Goal: Information Seeking & Learning: Learn about a topic

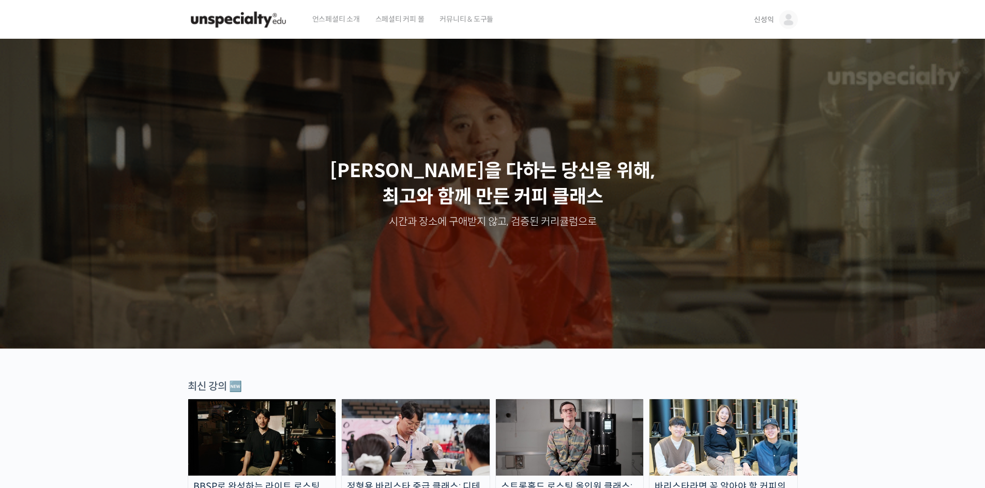
click at [762, 21] on span "신성익" at bounding box center [764, 19] width 20 height 9
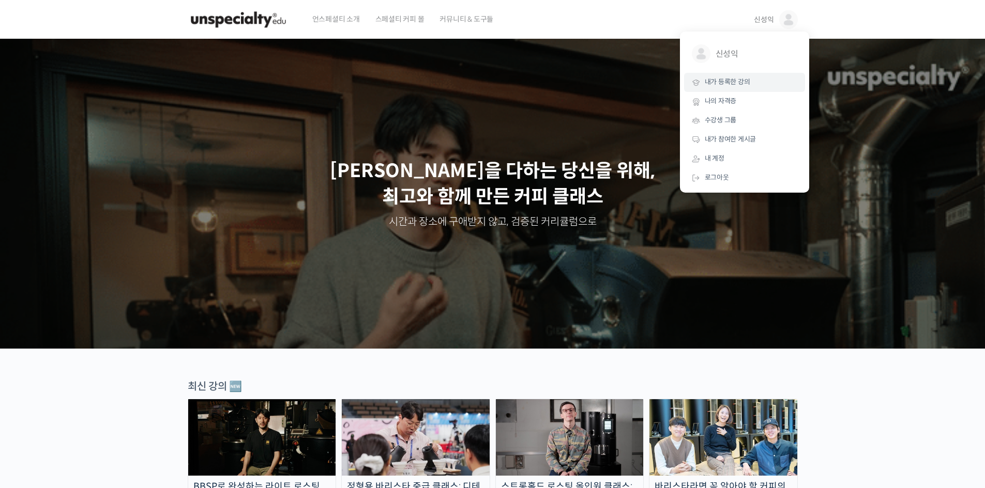
click at [730, 83] on span "내가 등록한 강의" at bounding box center [726, 82] width 45 height 9
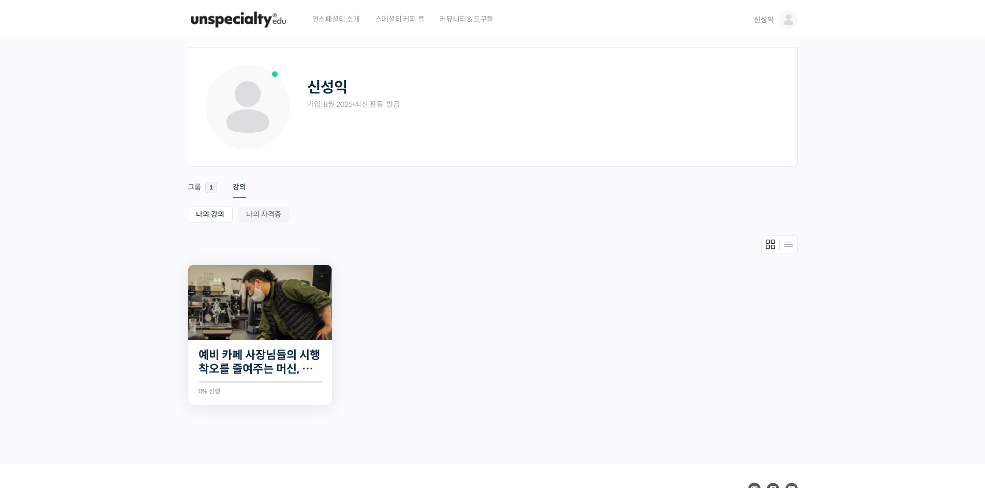
click at [282, 324] on img at bounding box center [260, 302] width 144 height 75
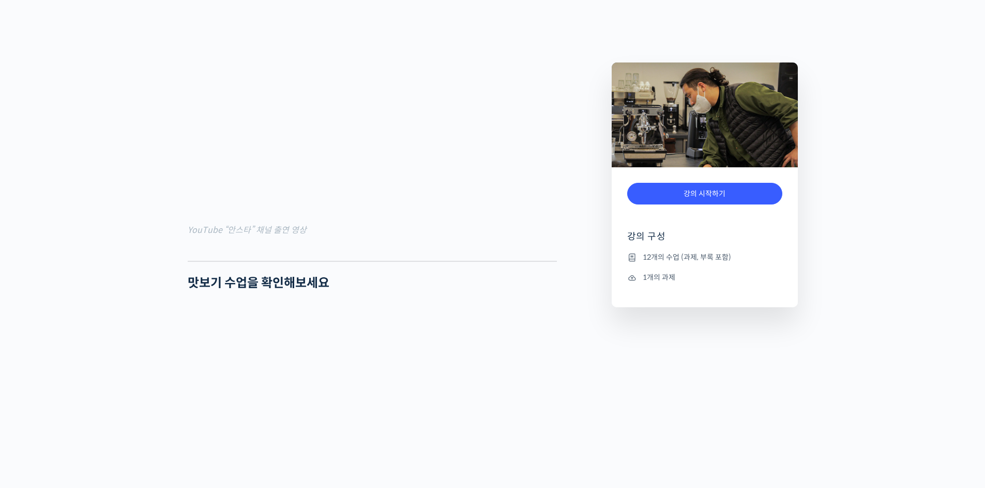
scroll to position [465, 0]
click at [723, 194] on link "강의 시작하기" at bounding box center [704, 194] width 155 height 22
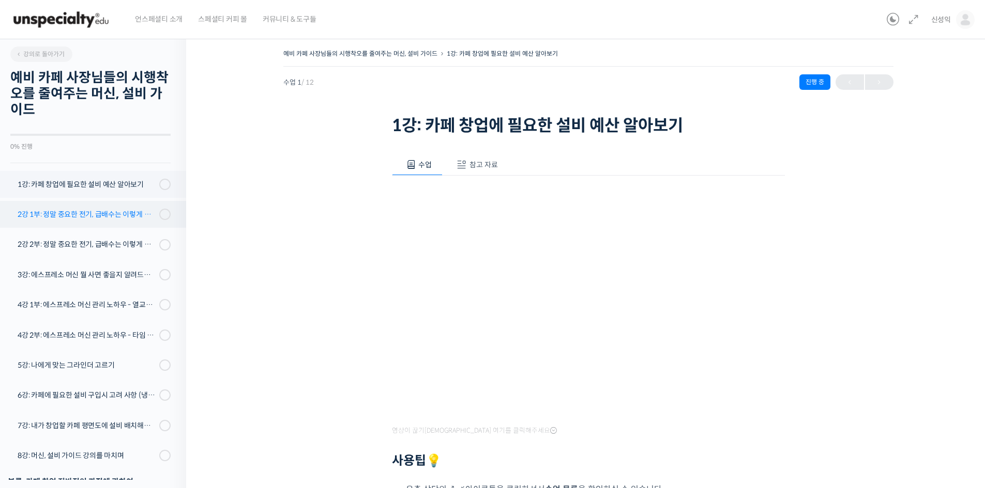
click at [79, 213] on div "2강 1부: 정말 중요한 전기, 급배수는 이렇게 체크하세요 - 전기 용량 배분" at bounding box center [87, 214] width 139 height 11
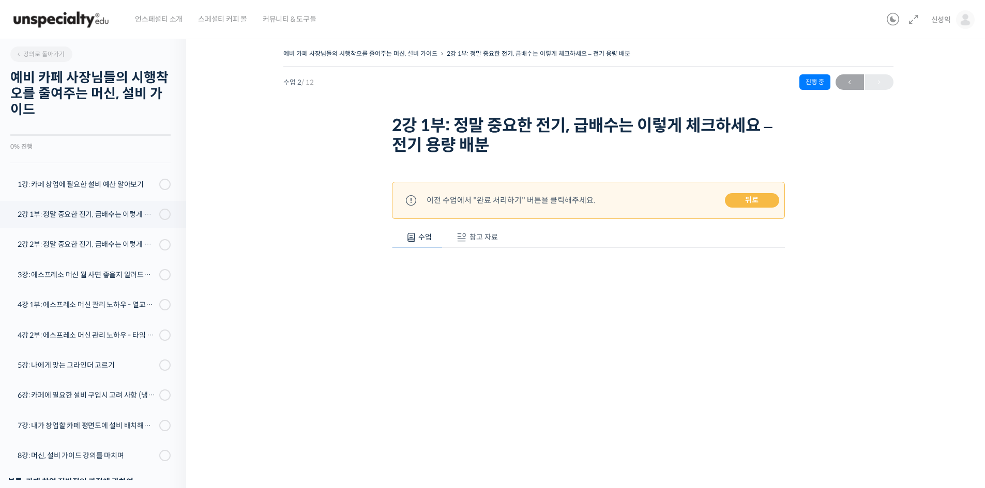
scroll to position [77, 0]
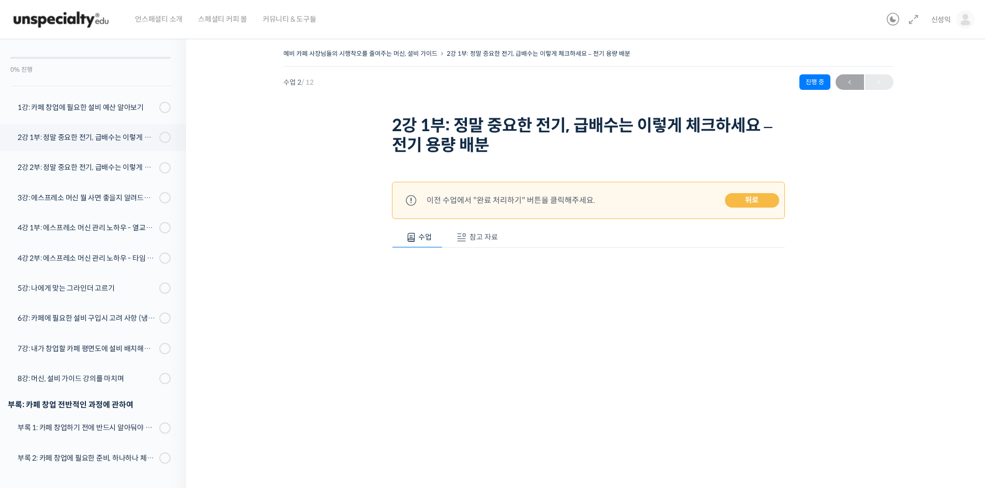
click at [311, 310] on div "예비 카페 사장님들의 시행착오를 줄여주는 머신, 설비 가이드 2강 1부: 정말 중요한 전기, 급배수는 이렇게 체크하세요 – 전기 용량 배분 진…" at bounding box center [588, 382] width 700 height 670
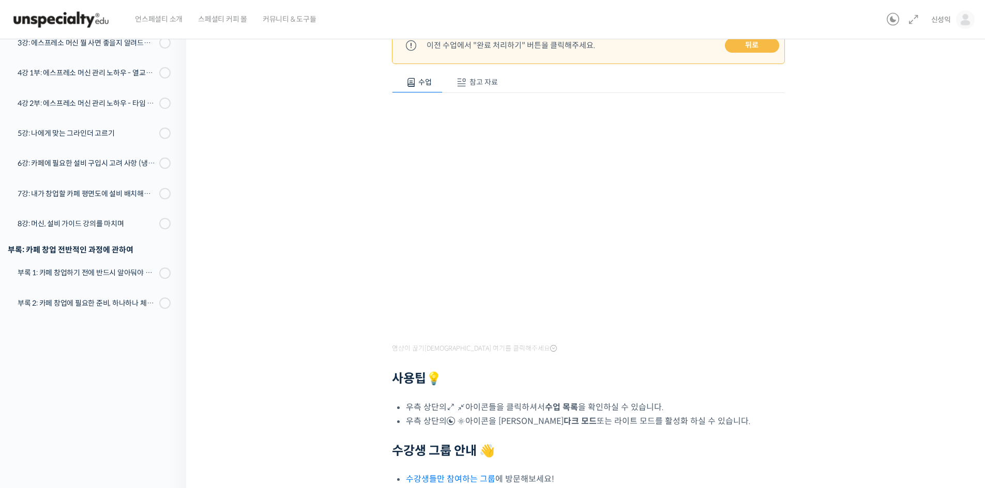
scroll to position [7, 0]
